Goal: Find specific page/section: Find specific page/section

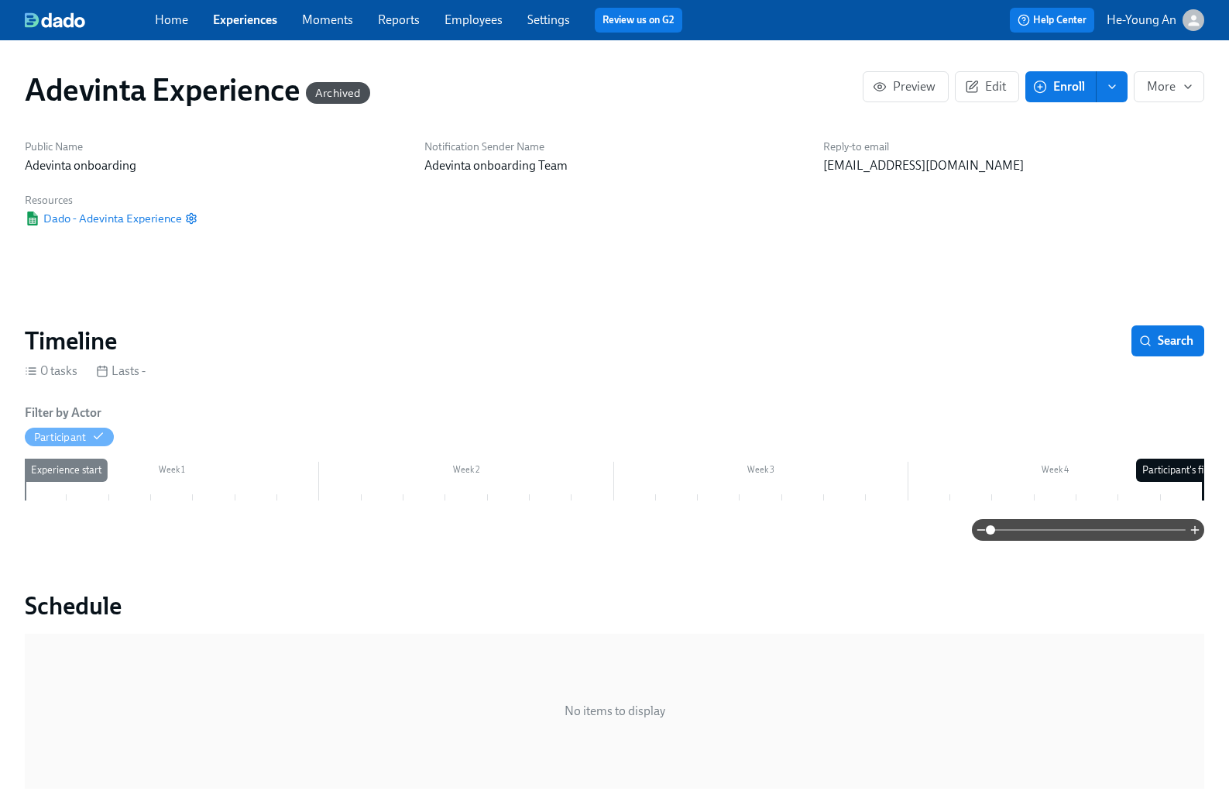
click at [242, 29] on div "Home Experiences Moments Reports Employees Settings Review us on G2" at bounding box center [425, 20] width 540 height 25
click at [249, 22] on link "Experiences" at bounding box center [245, 19] width 64 height 15
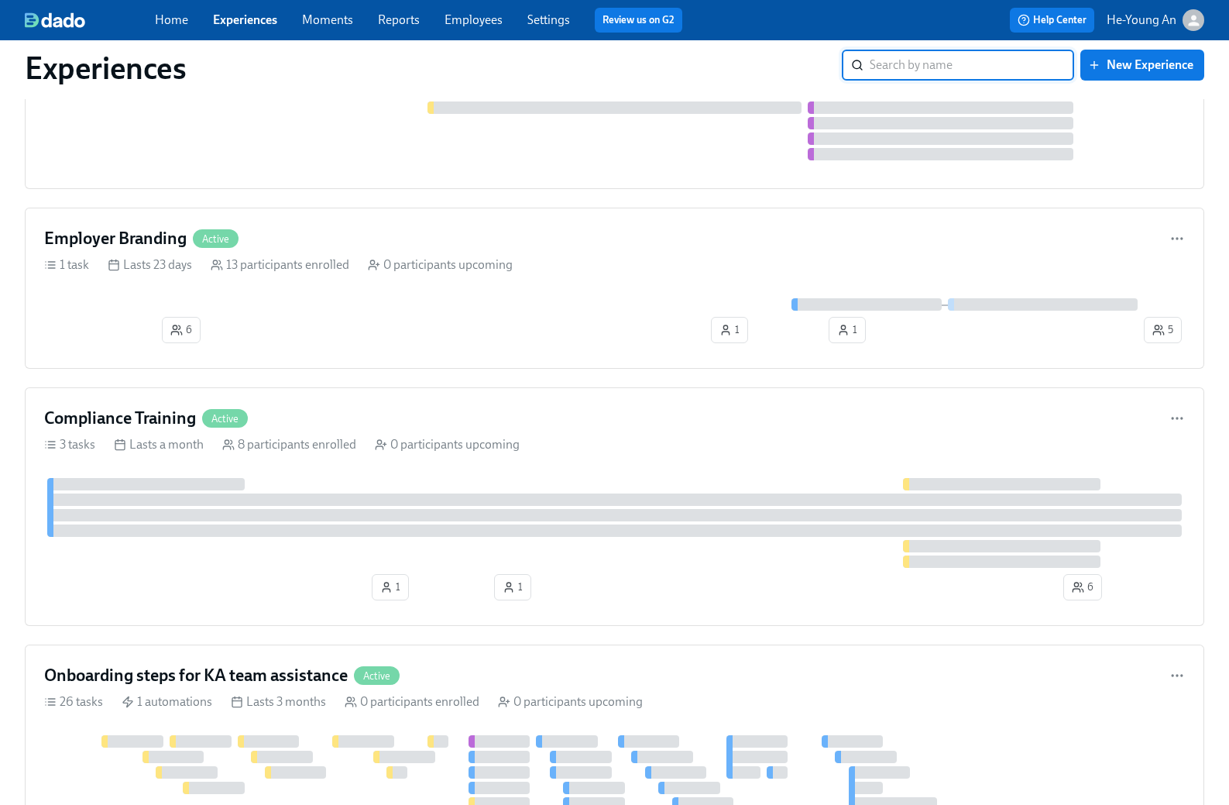
scroll to position [533, 0]
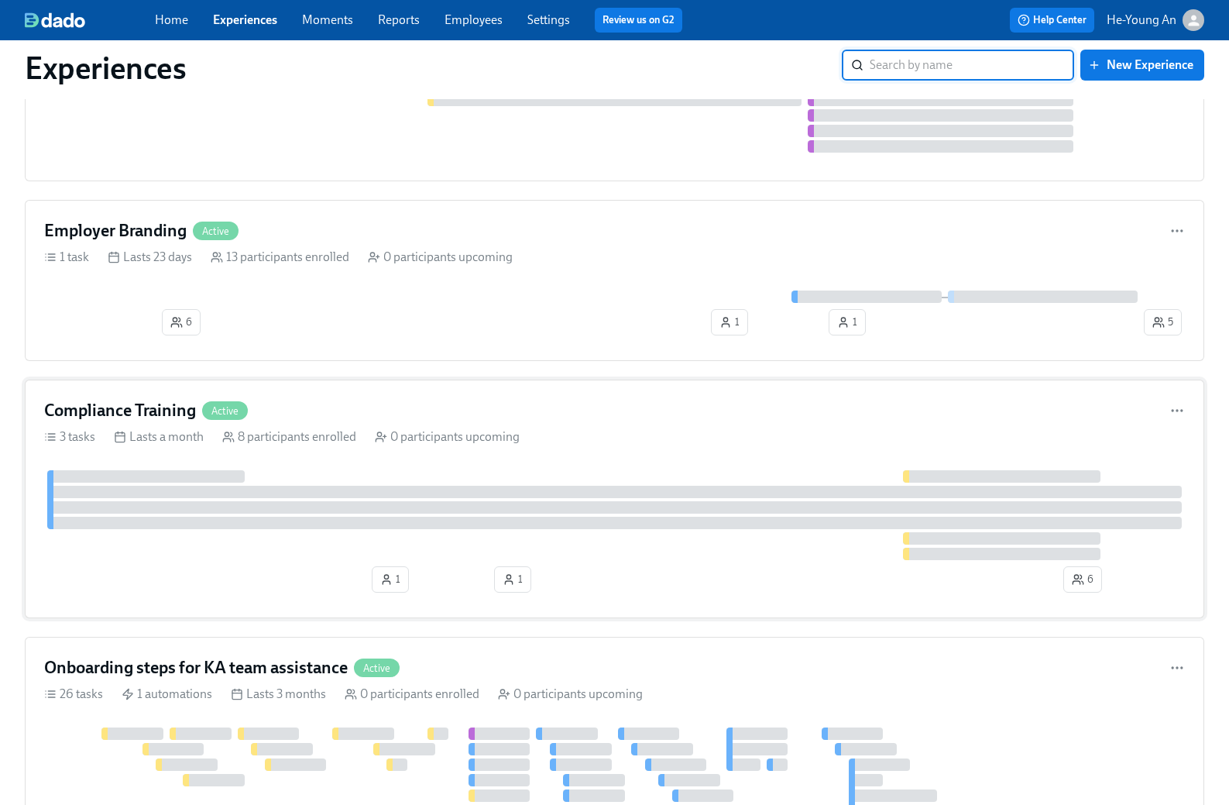
click at [357, 418] on div "Compliance Training Active" at bounding box center [614, 410] width 1141 height 23
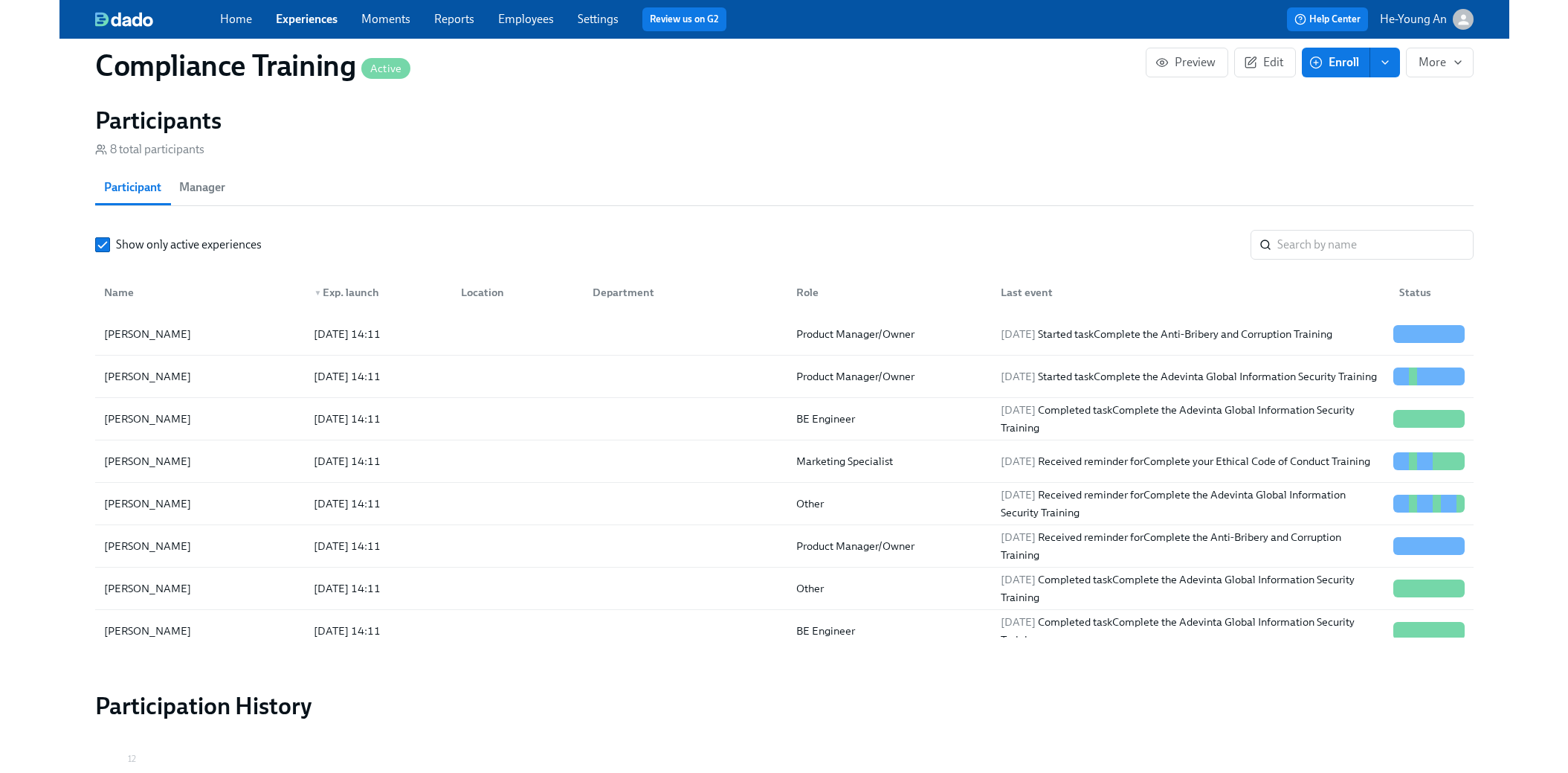
scroll to position [12, 0]
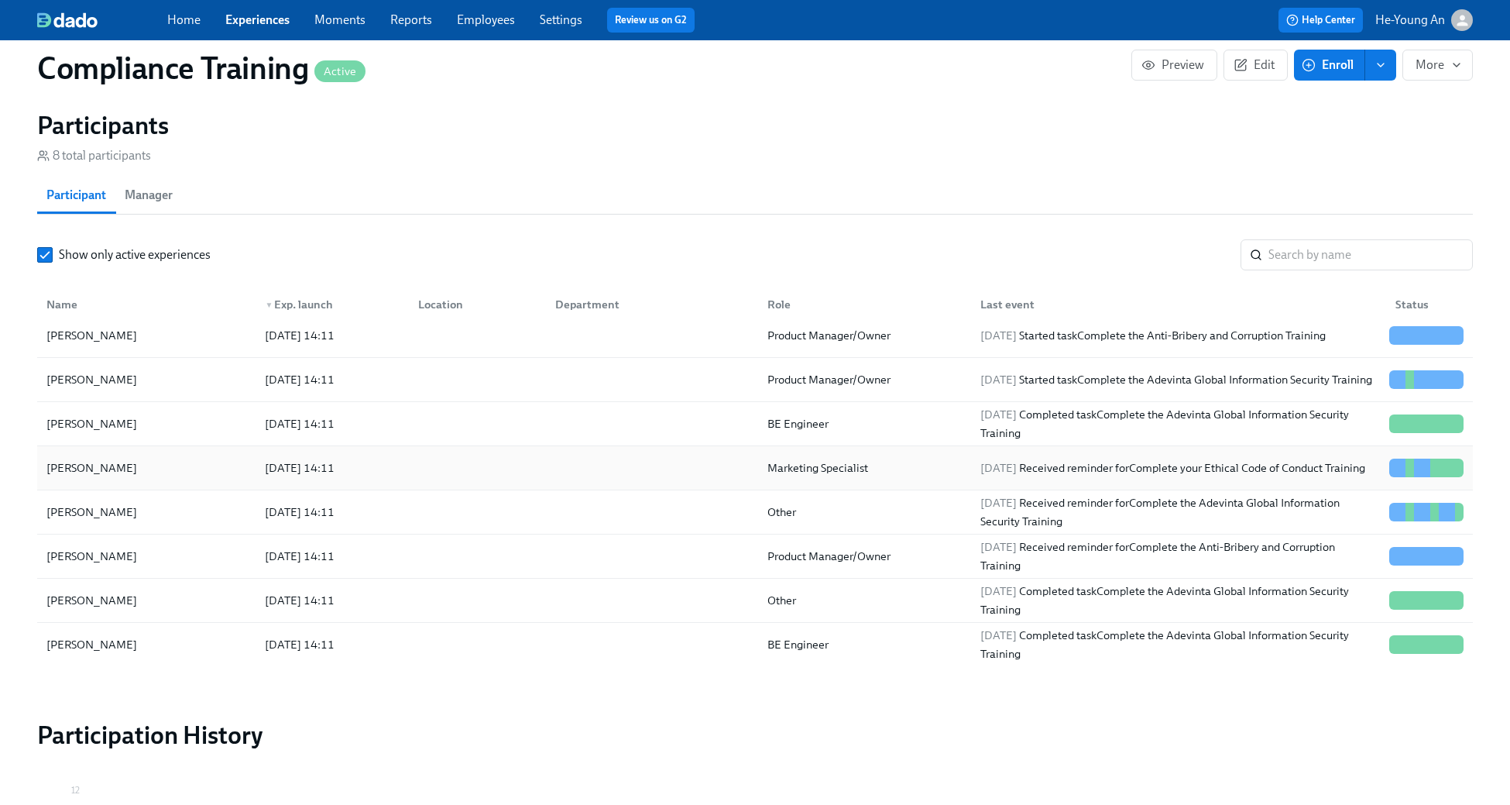
click at [382, 481] on div "[PERSON_NAME] [DATE] 14:11 Marketing Specialist [DATE] Received reminder for Co…" at bounding box center [755, 468] width 1436 height 44
